Goal: Find specific page/section: Find specific page/section

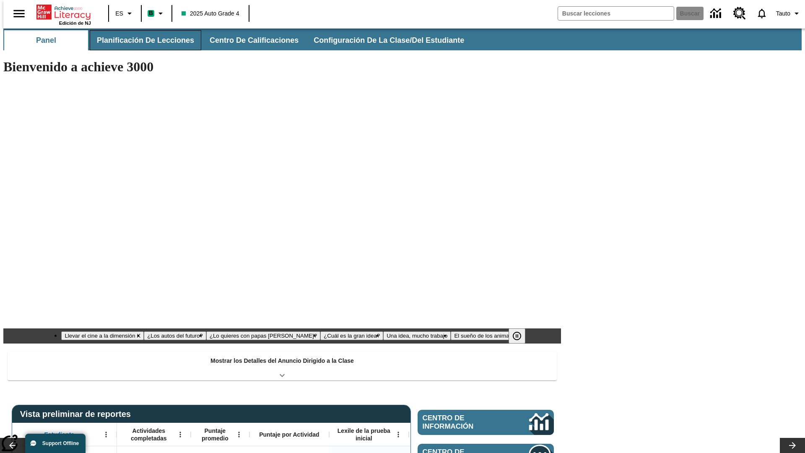
click at [140, 40] on button "Planificación de lecciones" at bounding box center [146, 40] width 112 height 20
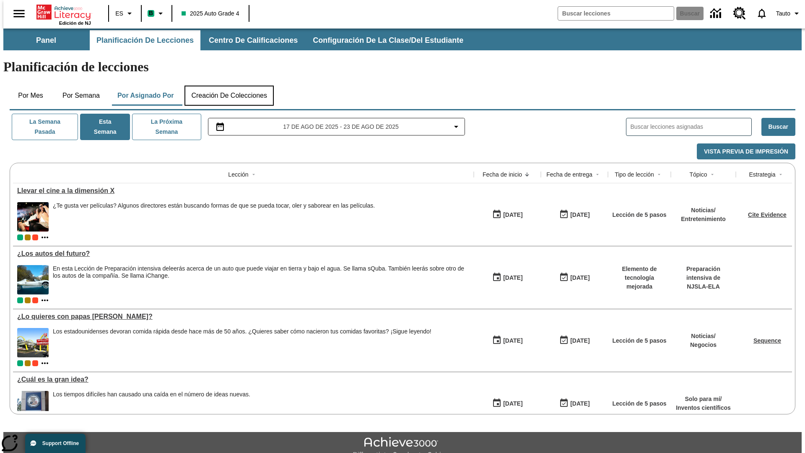
click at [229, 86] on button "Creación de colecciones" at bounding box center [228, 96] width 89 height 20
